Goal: Task Accomplishment & Management: Use online tool/utility

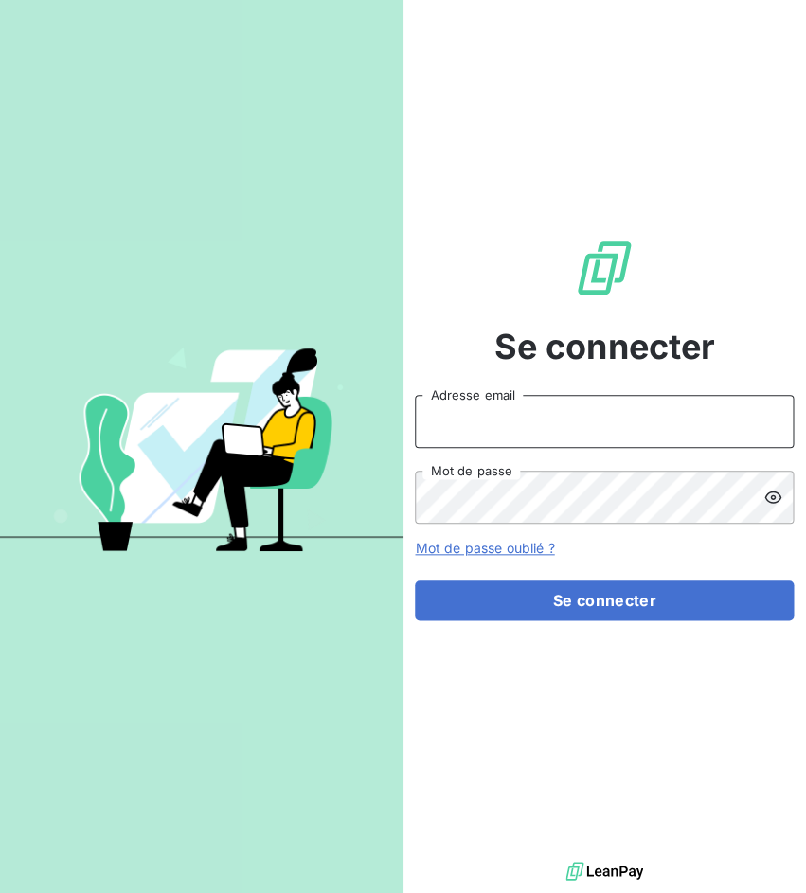
click at [525, 421] on input "Adresse email" at bounding box center [604, 421] width 379 height 53
drag, startPoint x: 484, startPoint y: 428, endPoint x: 563, endPoint y: 428, distance: 79.6
click at [563, 428] on input "admin@3dcelo" at bounding box center [604, 421] width 379 height 53
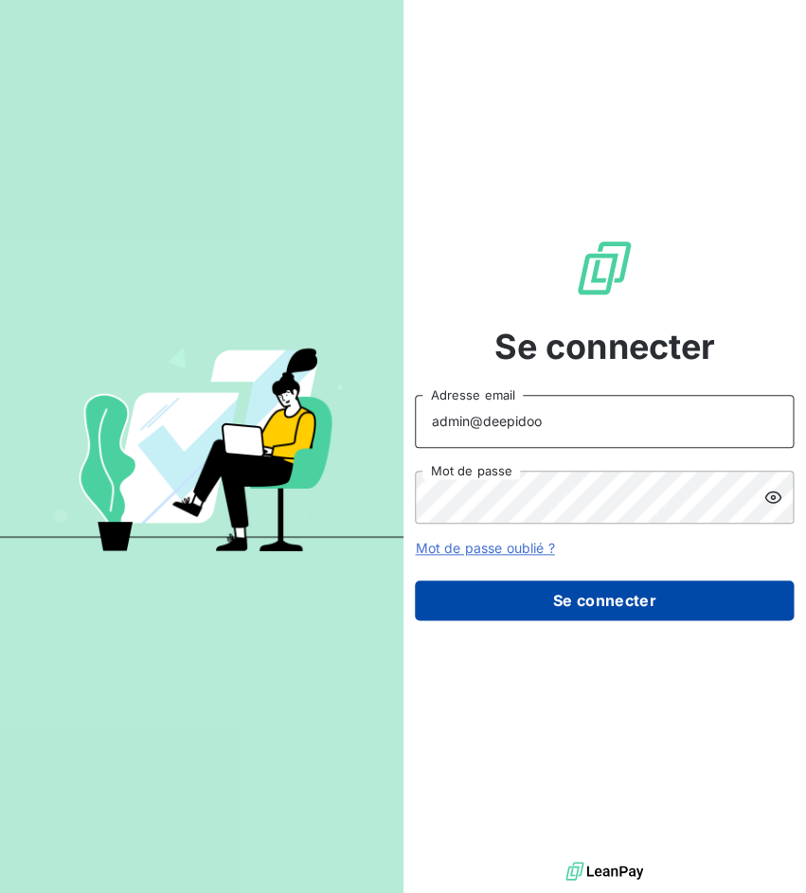
type input "admin@deepidoo"
click at [549, 600] on button "Se connecter" at bounding box center [604, 601] width 379 height 40
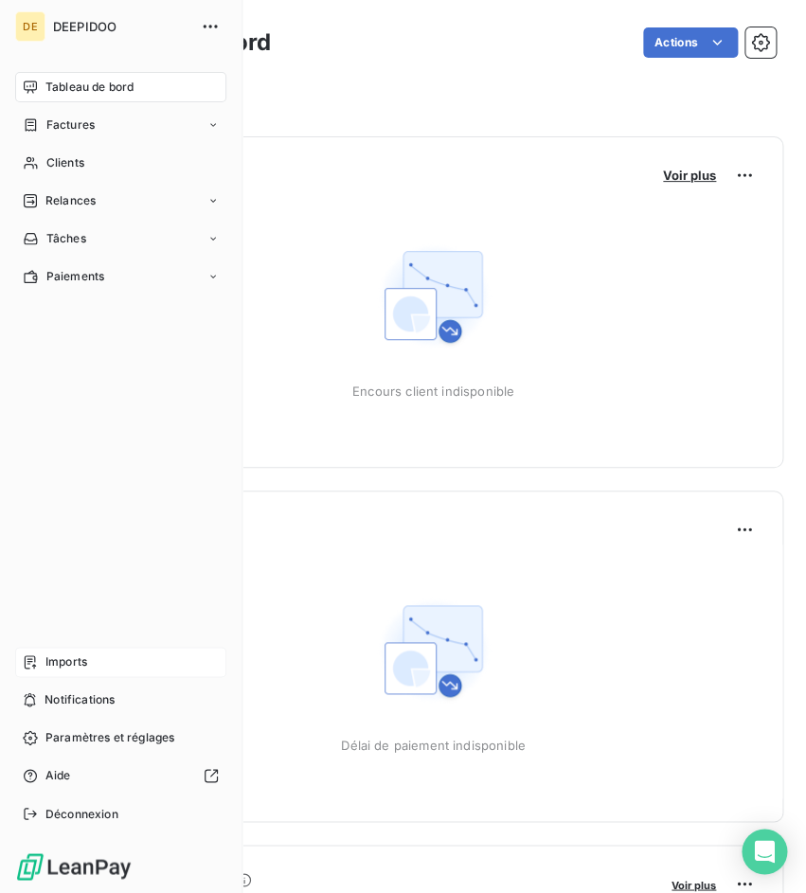
click at [32, 654] on icon at bounding box center [30, 661] width 15 height 15
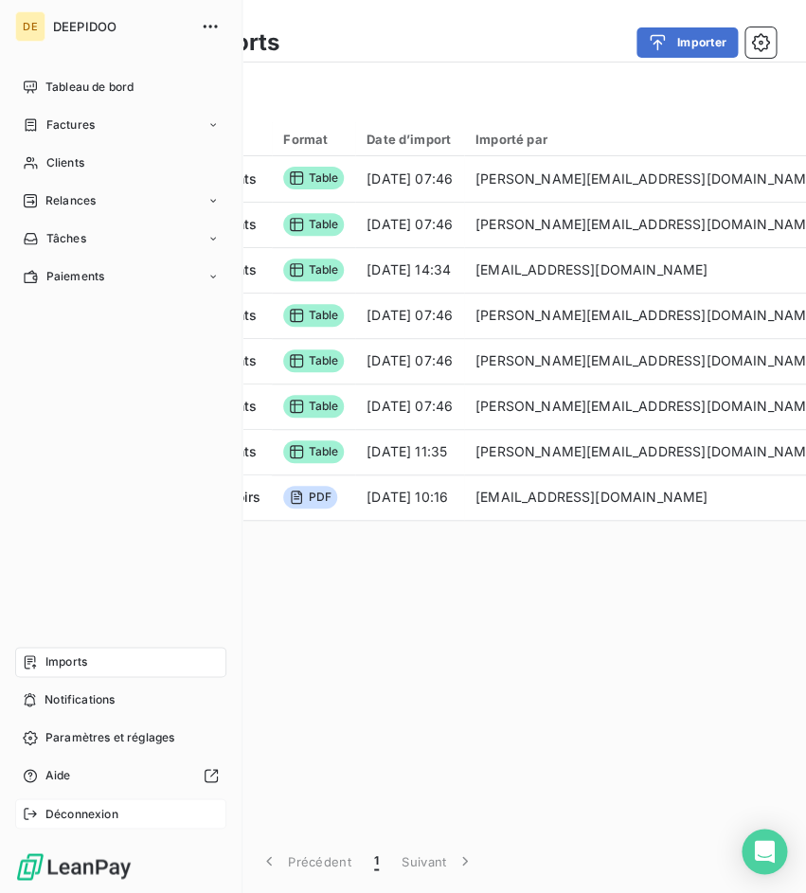
click at [36, 800] on div "Déconnexion" at bounding box center [120, 813] width 211 height 30
